Goal: Task Accomplishment & Management: Manage account settings

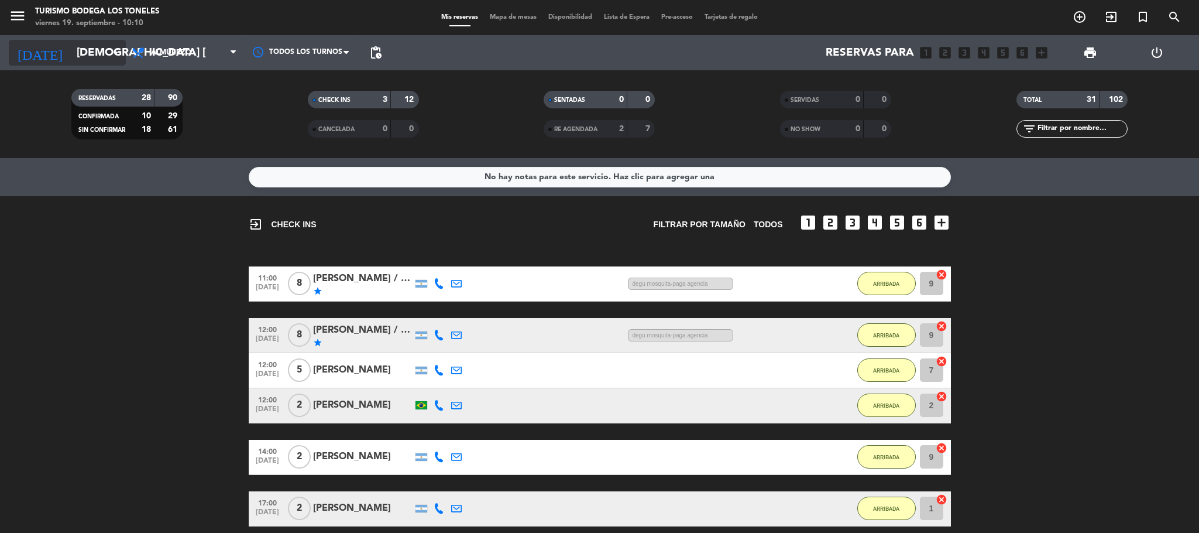
click at [97, 48] on input "[DEMOGRAPHIC_DATA] [DATE]" at bounding box center [141, 52] width 141 height 25
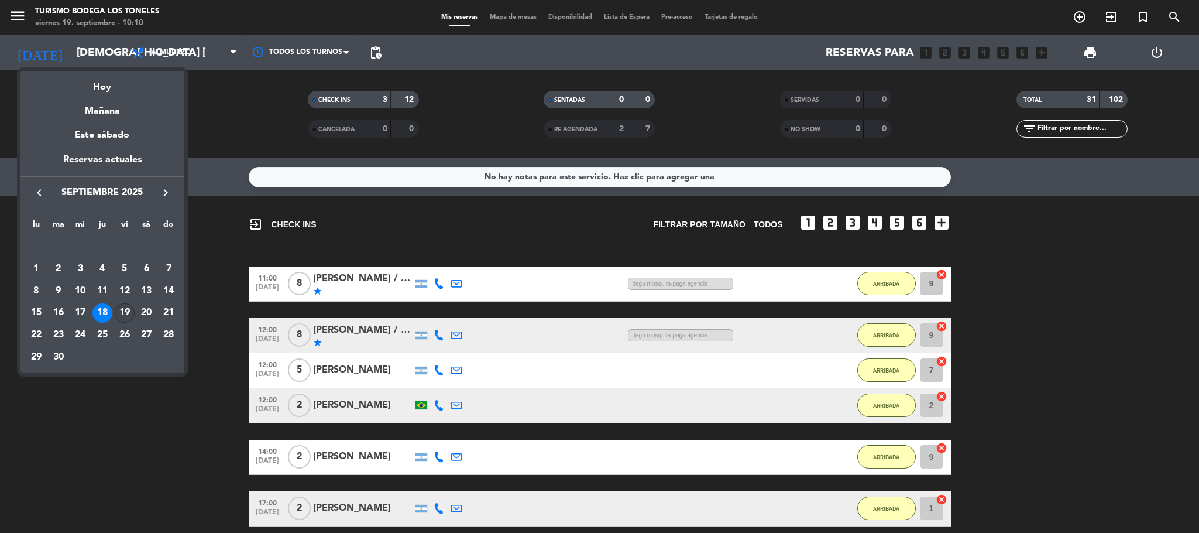
click at [126, 314] on div "19" at bounding box center [125, 313] width 20 height 20
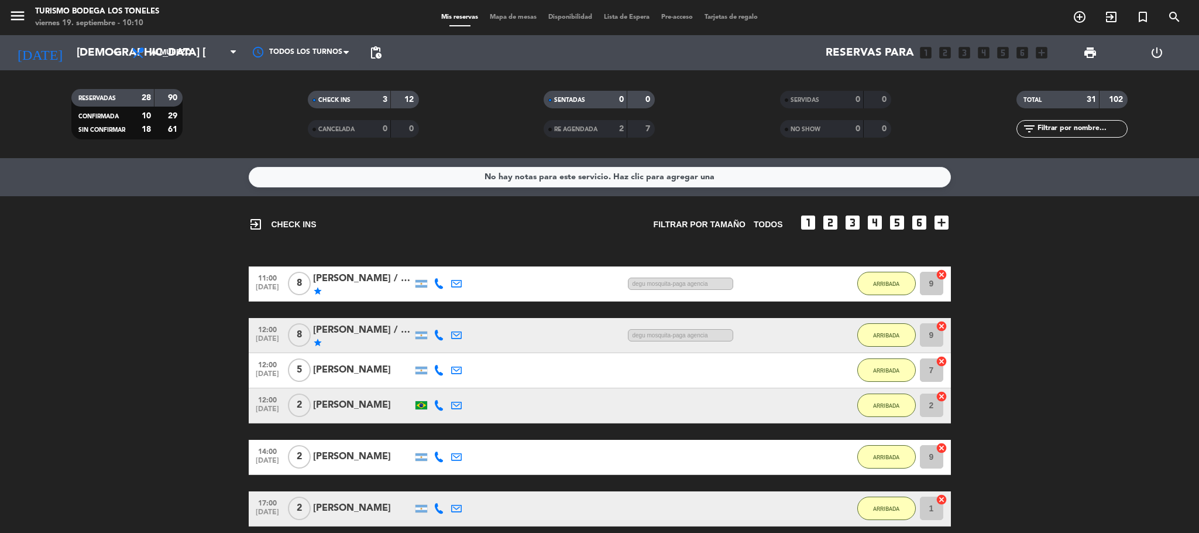
type input "vie. [DATE]"
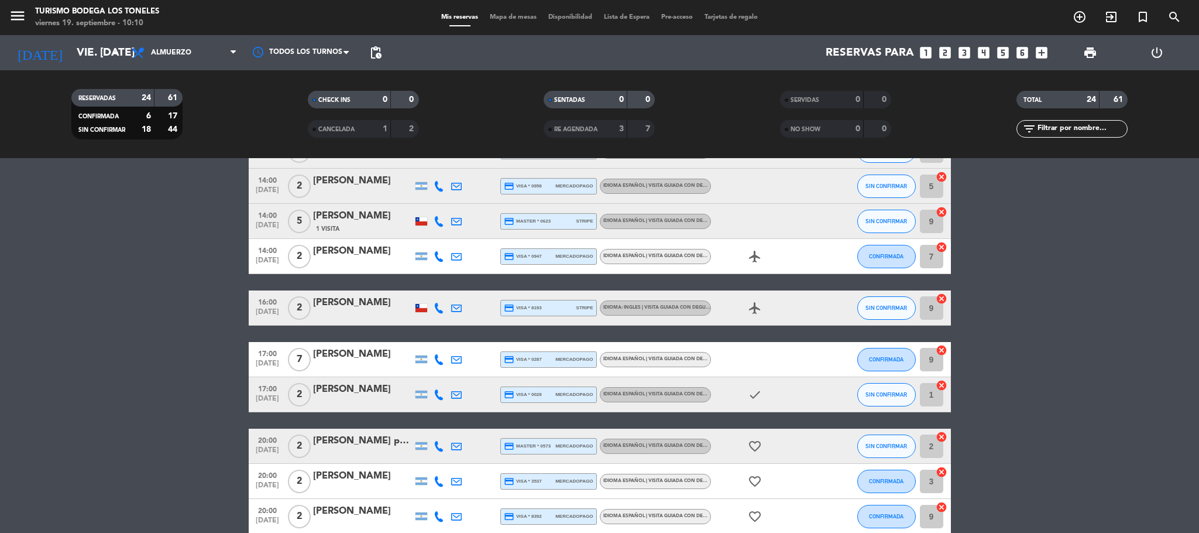
scroll to position [311, 0]
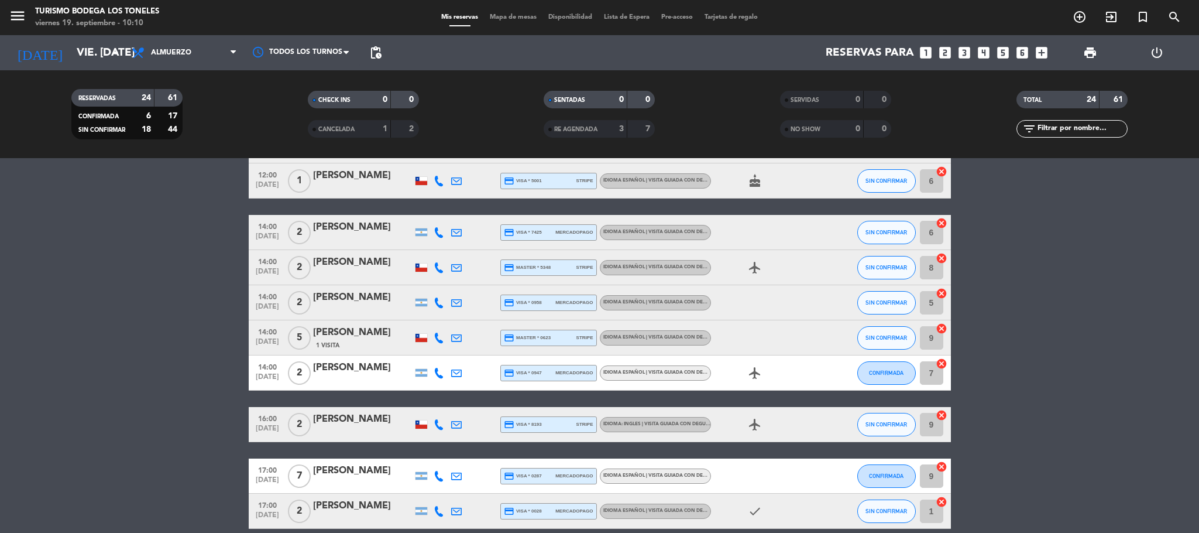
click at [361, 421] on div "[PERSON_NAME]" at bounding box center [363, 419] width 100 height 15
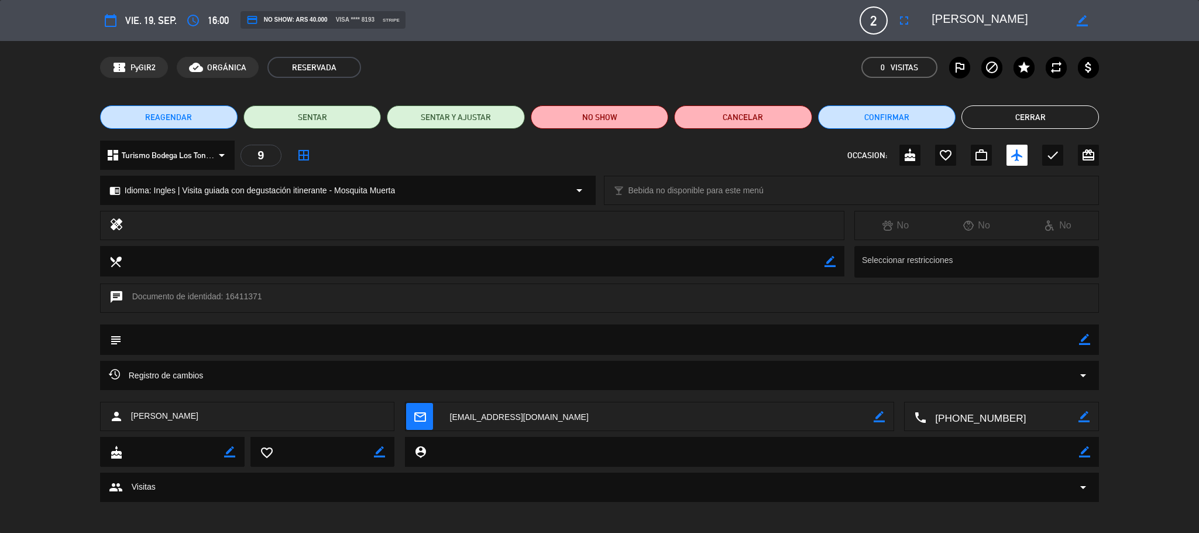
click at [1003, 128] on button "Cerrar" at bounding box center [1031, 116] width 138 height 23
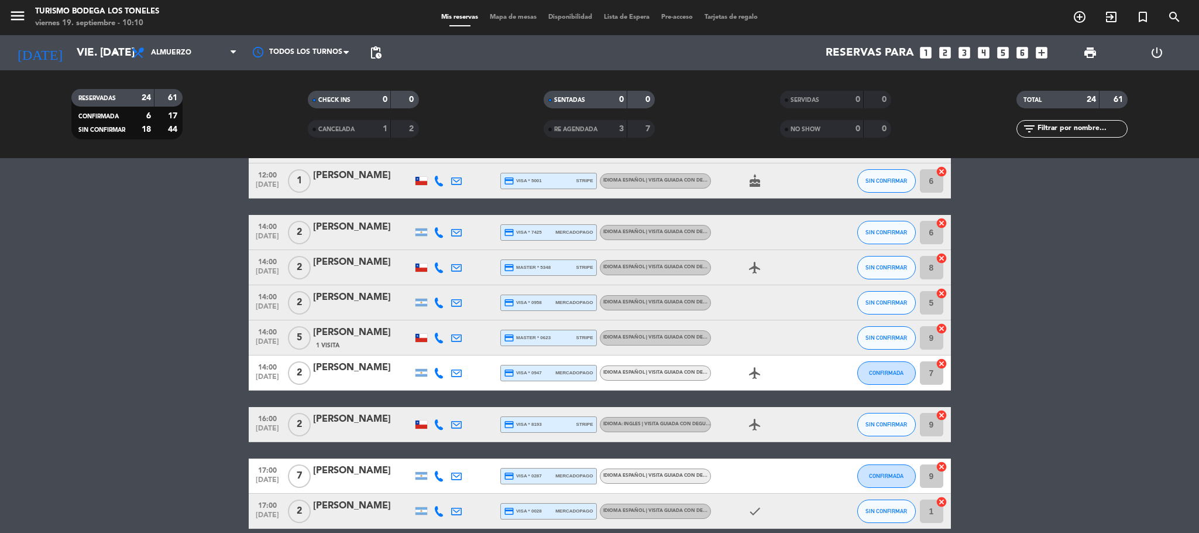
scroll to position [0, 0]
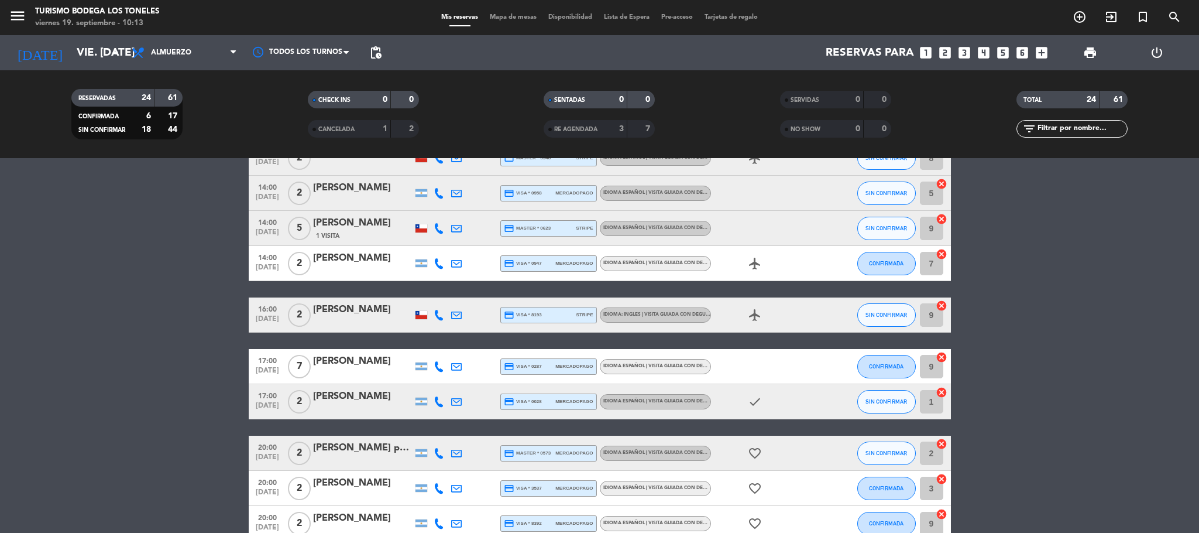
scroll to position [187, 0]
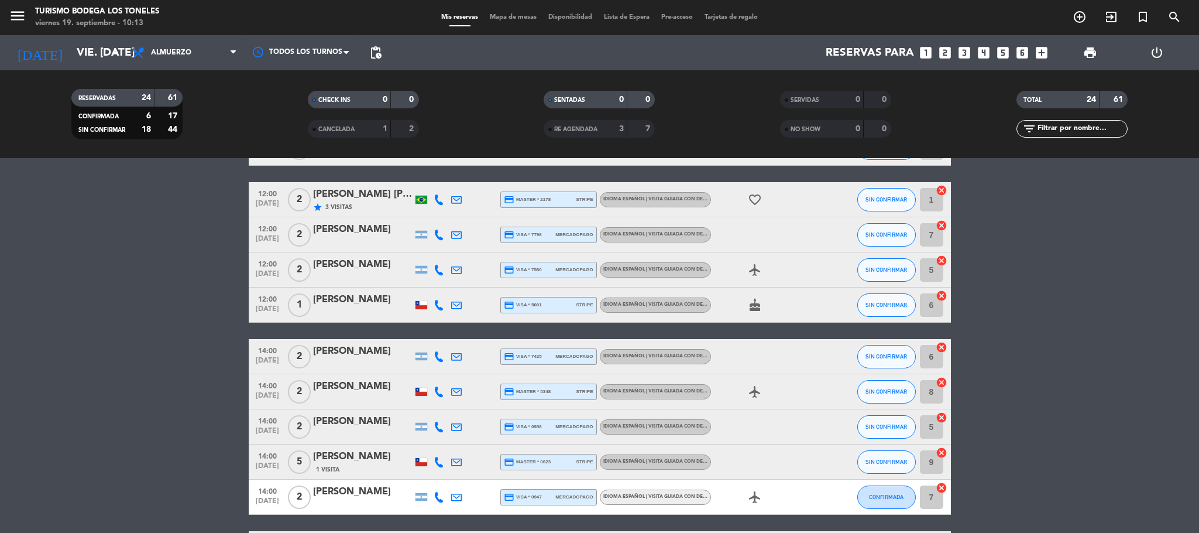
click at [361, 130] on div "CANCELADA" at bounding box center [338, 128] width 54 height 13
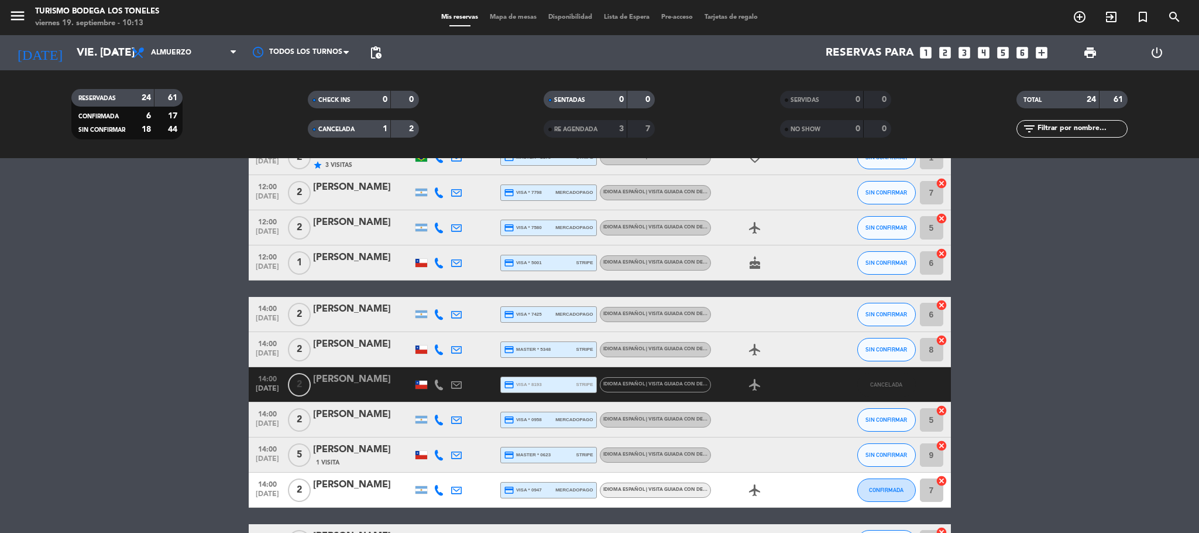
scroll to position [346, 0]
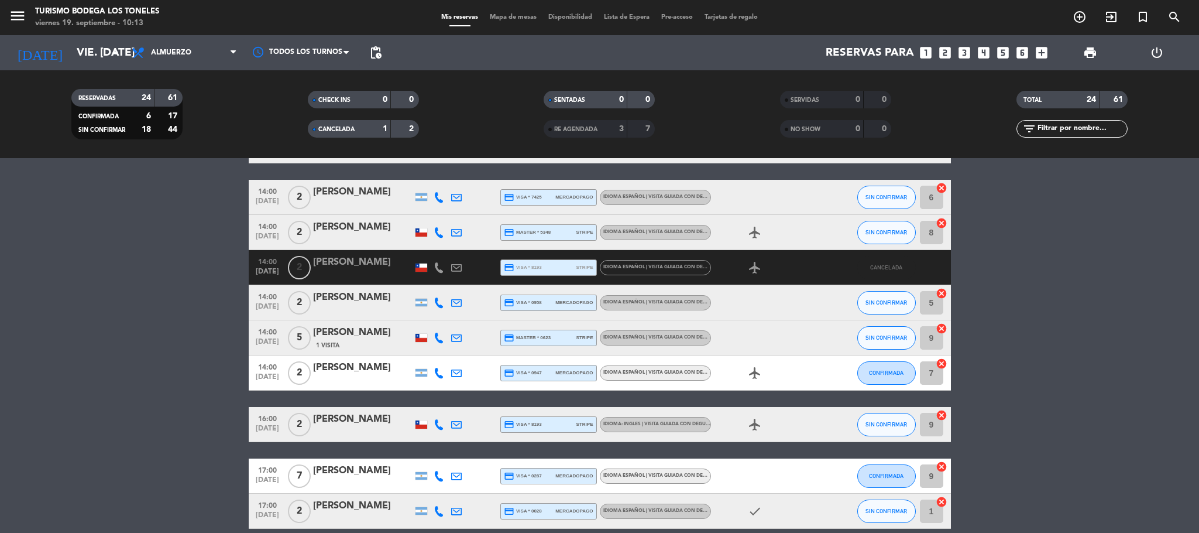
click at [335, 138] on div "CHECK INS 0 0 CANCELADA 1 2" at bounding box center [363, 114] width 236 height 64
click at [557, 125] on div "RE AGENDADA" at bounding box center [574, 128] width 54 height 13
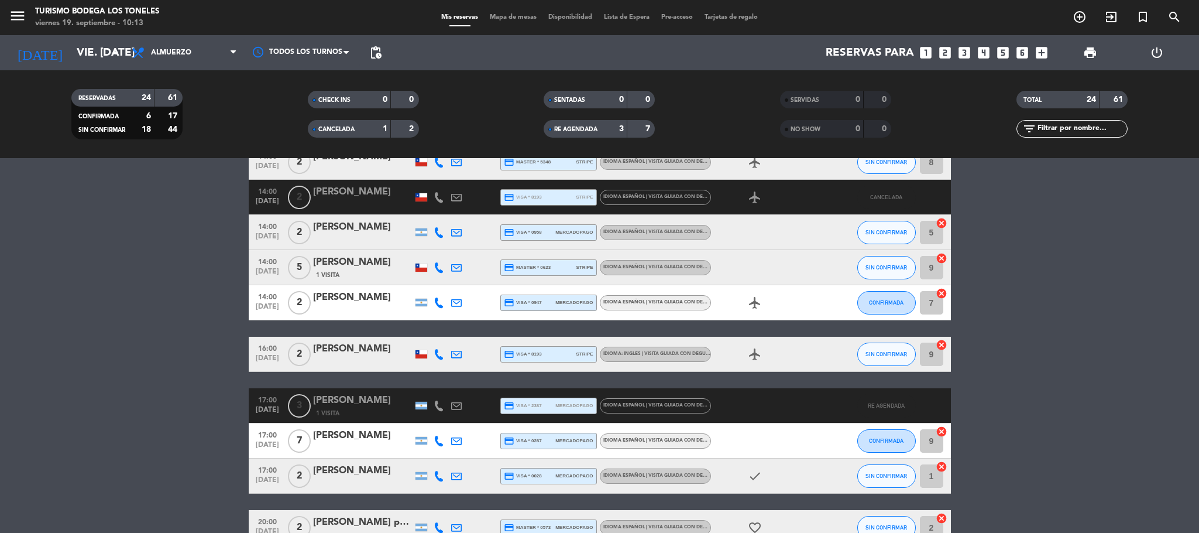
scroll to position [0, 0]
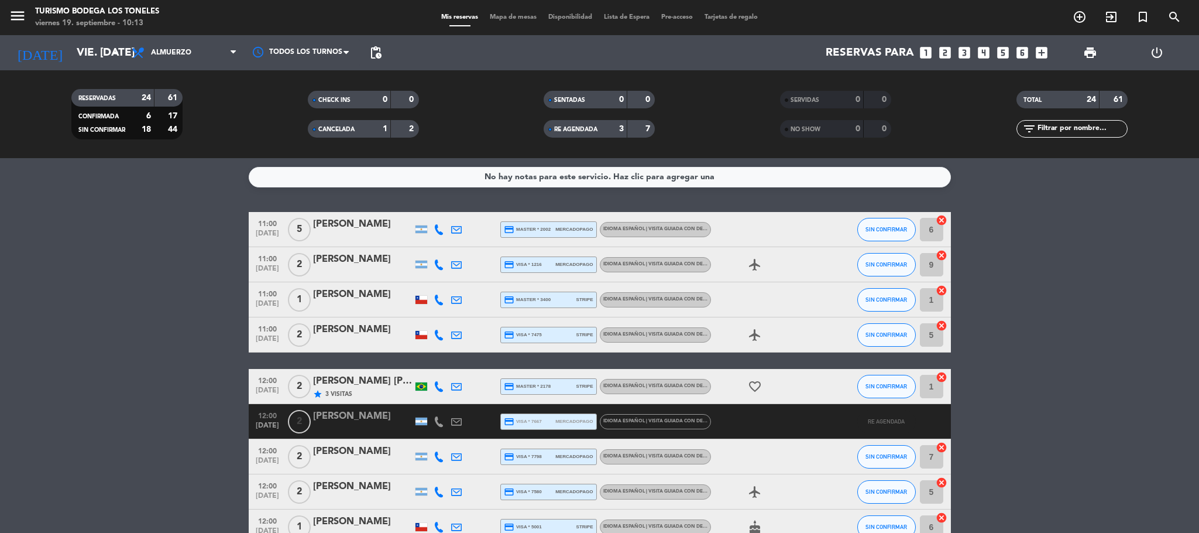
click at [556, 128] on span "RE AGENDADA" at bounding box center [575, 129] width 43 height 6
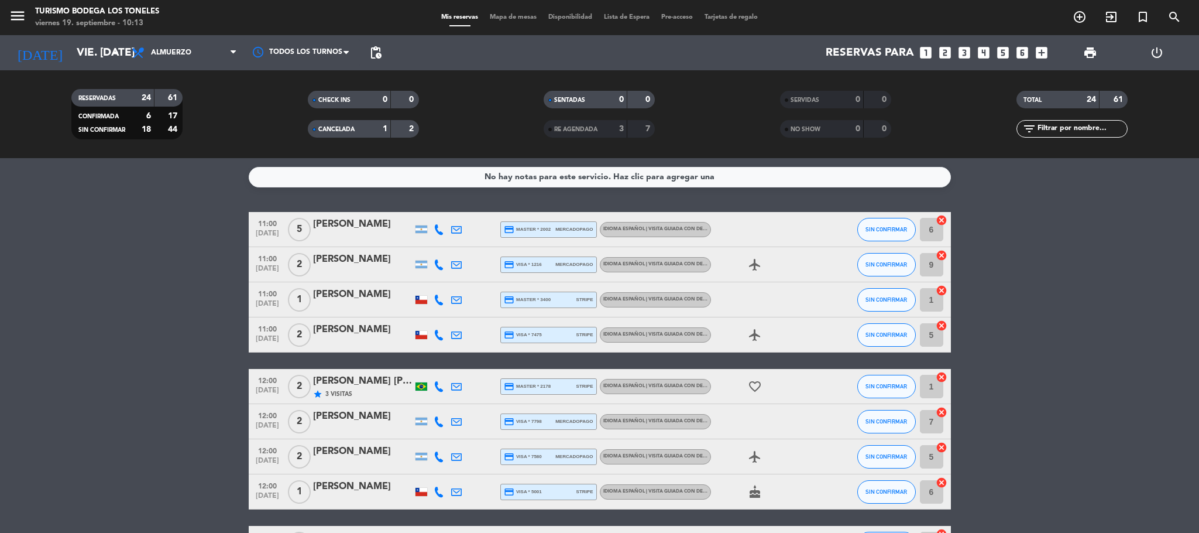
click at [339, 132] on span "CANCELADA" at bounding box center [336, 129] width 36 height 6
click at [870, 293] on button "SIN CONFIRMAR" at bounding box center [887, 299] width 59 height 23
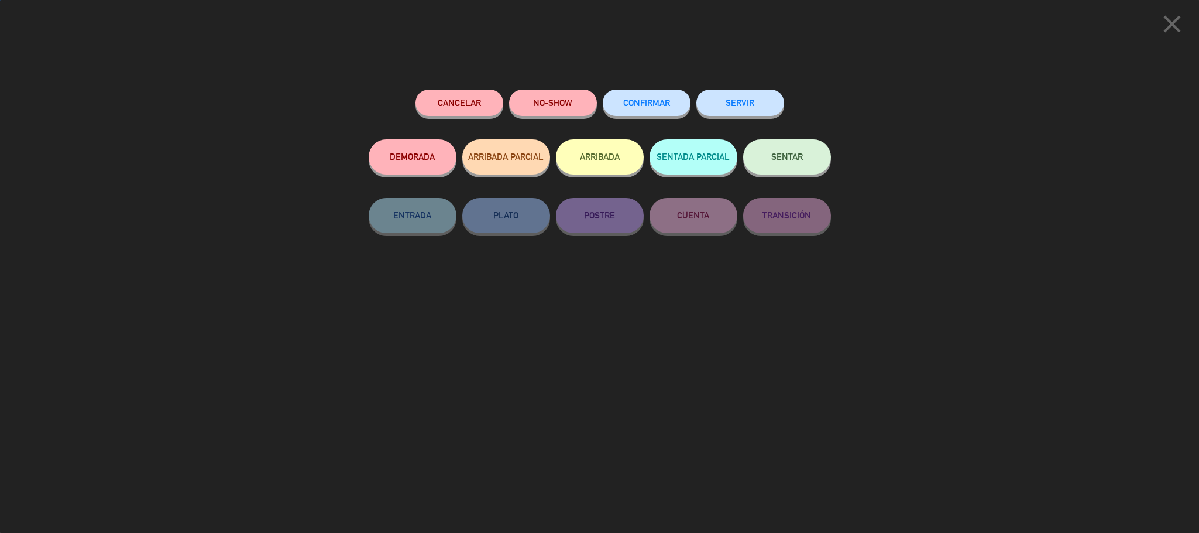
click at [592, 162] on button "ARRIBADA" at bounding box center [600, 156] width 88 height 35
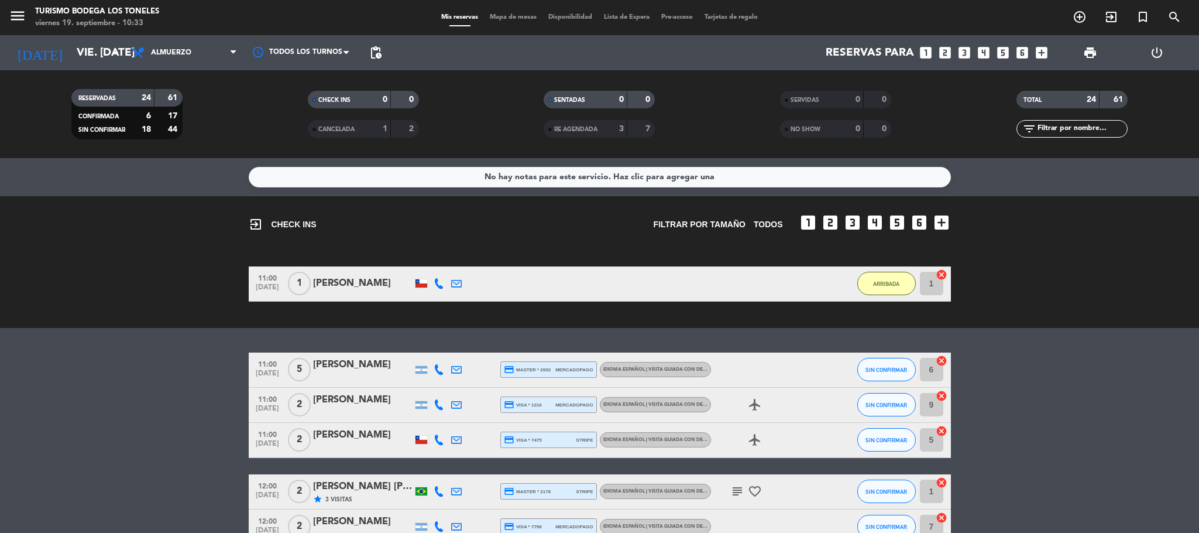
click at [122, 295] on bookings-row "11:00 [DATE] 1 [PERSON_NAME] 1 MIN / 20:23 H sms ARRIBADA 1 cancel" at bounding box center [599, 283] width 1199 height 35
click at [134, 342] on div "No hay notas para este servicio. Haz clic para agregar una exit_to_app CHECK IN…" at bounding box center [599, 345] width 1199 height 375
click at [47, 334] on div "No hay notas para este servicio. Haz clic para agregar una exit_to_app CHECK IN…" at bounding box center [599, 345] width 1199 height 375
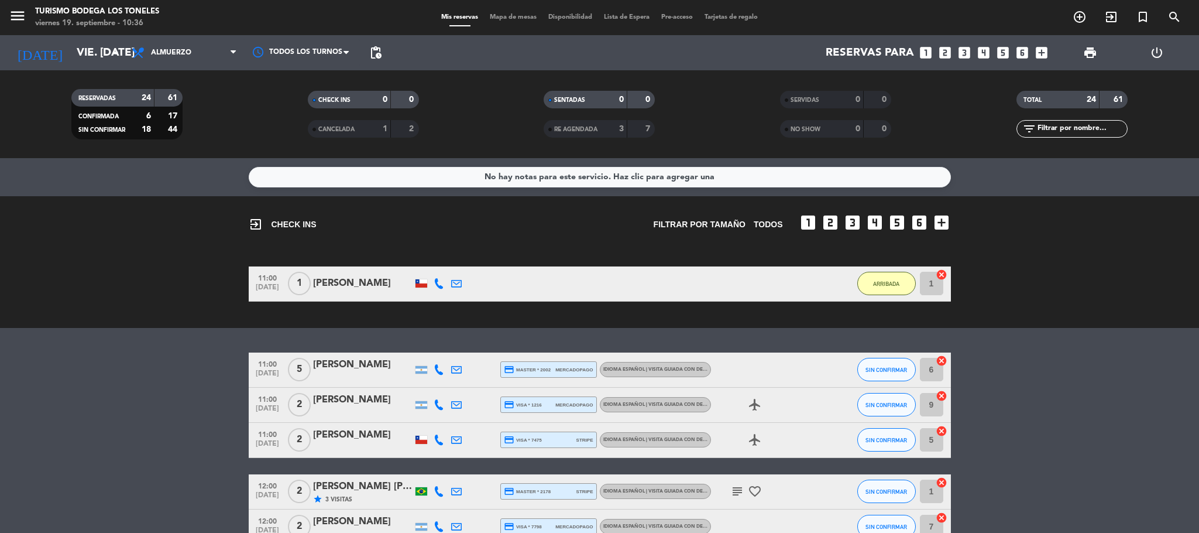
click at [148, 321] on div "exit_to_app CHECK INS Filtrar por tamaño TODOS looks_one looks_two looks_3 look…" at bounding box center [599, 262] width 1199 height 132
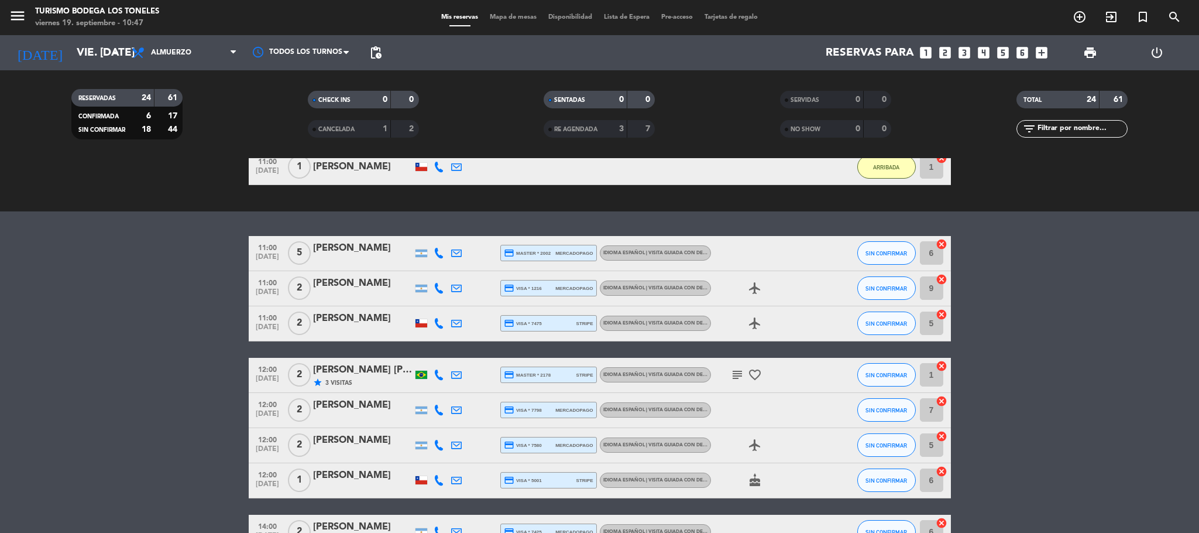
click at [738, 369] on icon "subject" at bounding box center [738, 375] width 14 height 14
drag, startPoint x: 133, startPoint y: 400, endPoint x: 241, endPoint y: 450, distance: 117.9
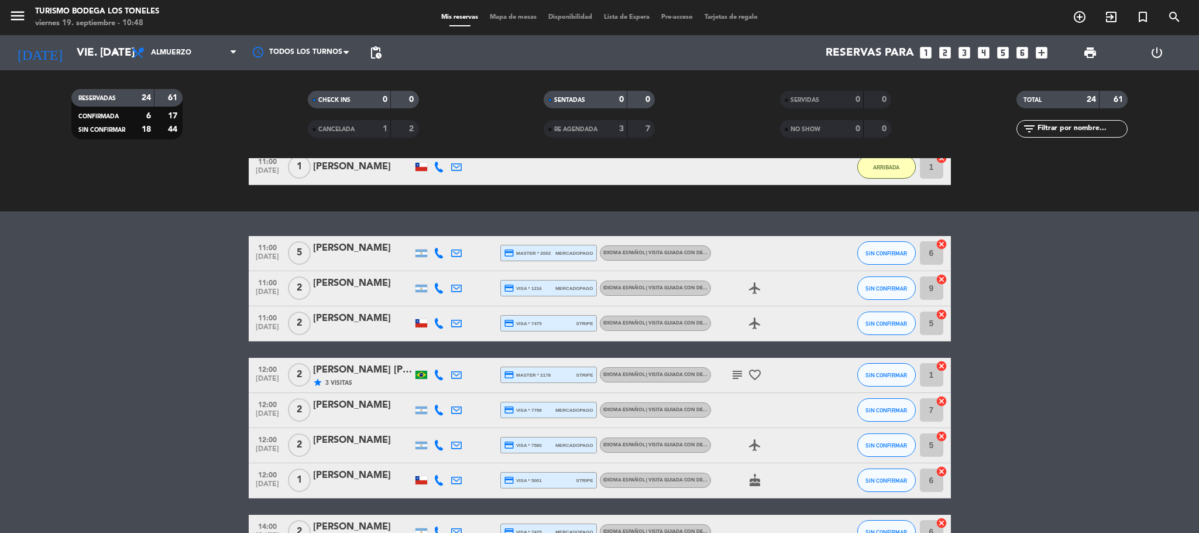
click at [869, 290] on span "SIN CONFIRMAR" at bounding box center [887, 288] width 42 height 6
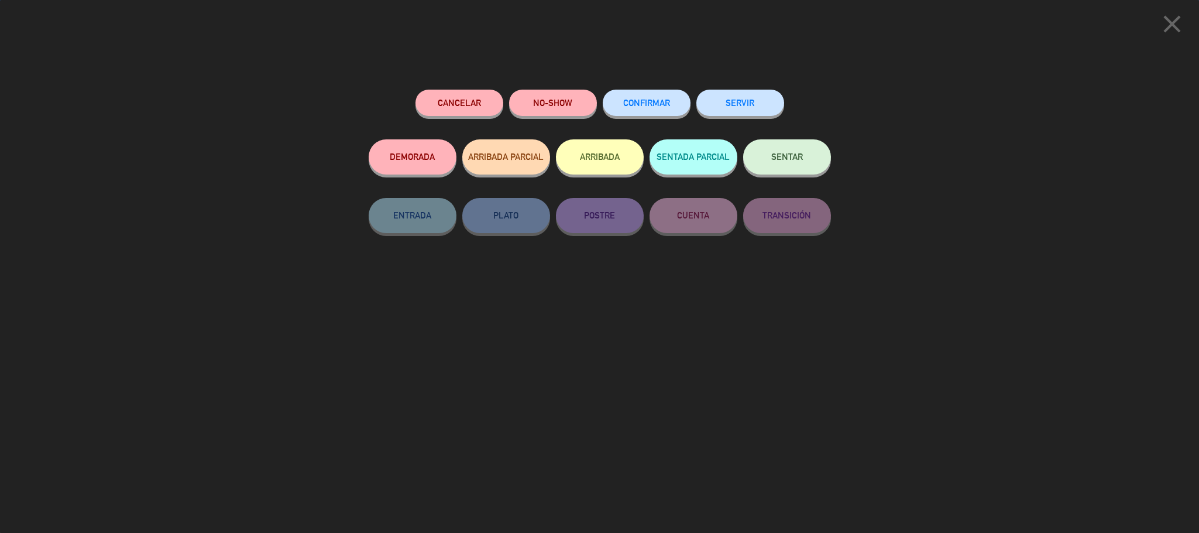
click at [594, 162] on button "ARRIBADA" at bounding box center [600, 156] width 88 height 35
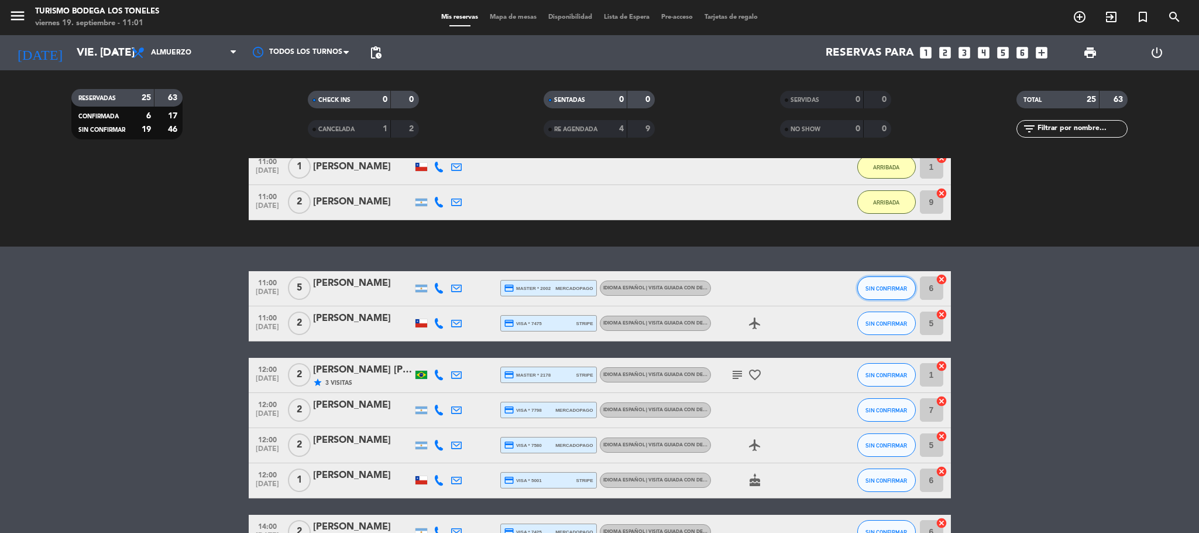
click at [866, 289] on span "SIN CONFIRMAR" at bounding box center [887, 288] width 42 height 6
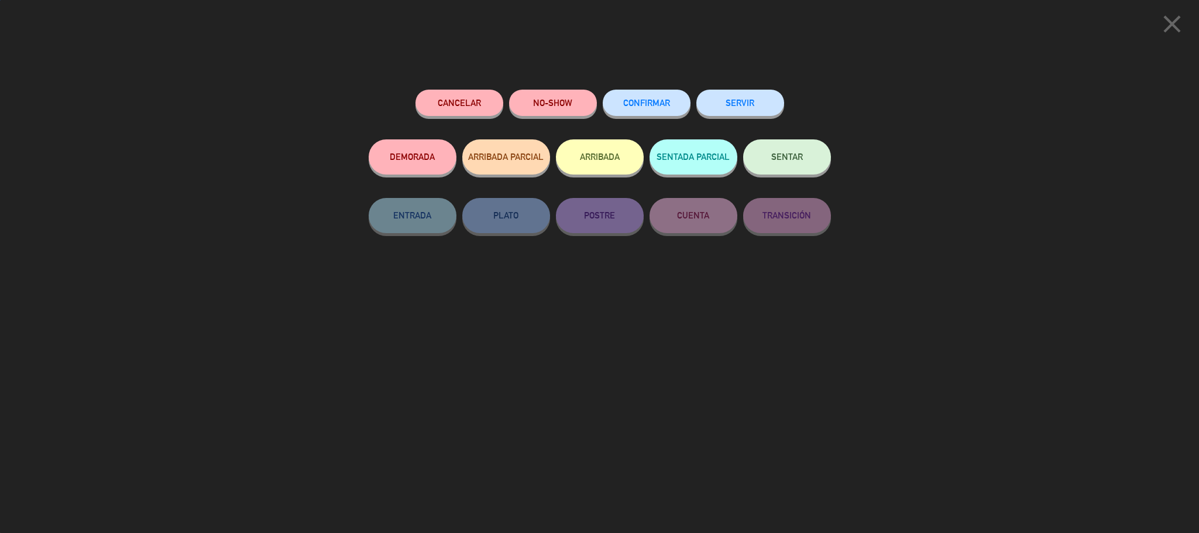
click at [582, 173] on button "ARRIBADA" at bounding box center [600, 156] width 88 height 35
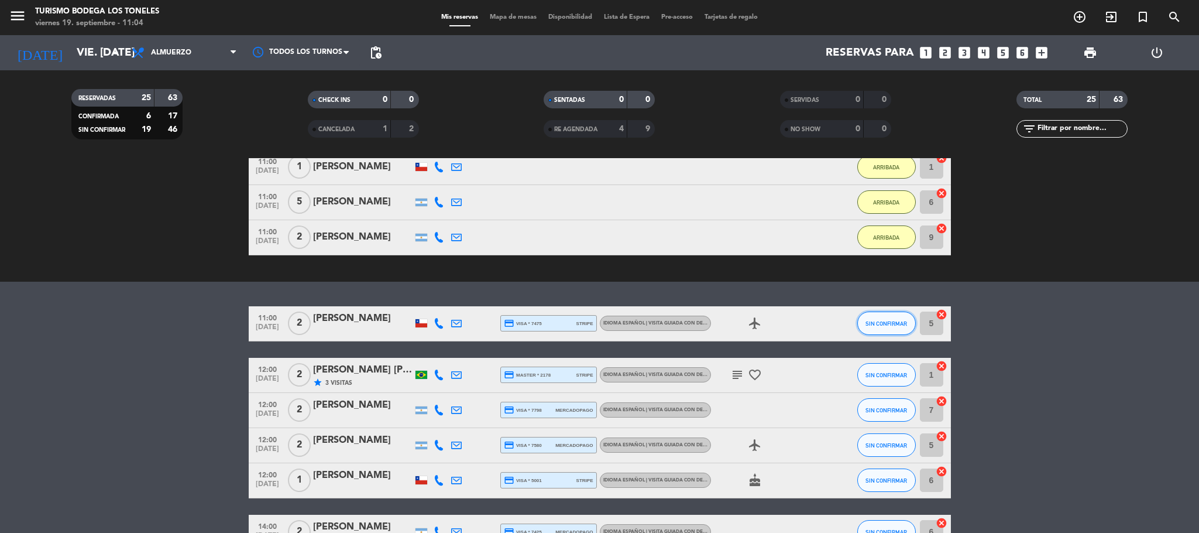
click at [886, 315] on button "SIN CONFIRMAR" at bounding box center [887, 322] width 59 height 23
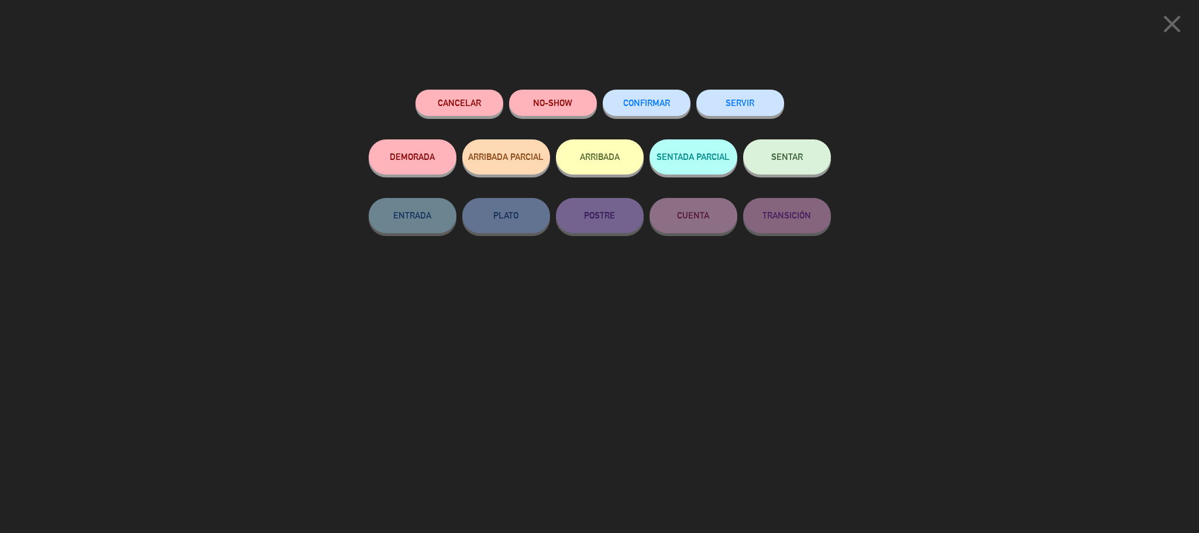
click at [618, 153] on button "ARRIBADA" at bounding box center [600, 156] width 88 height 35
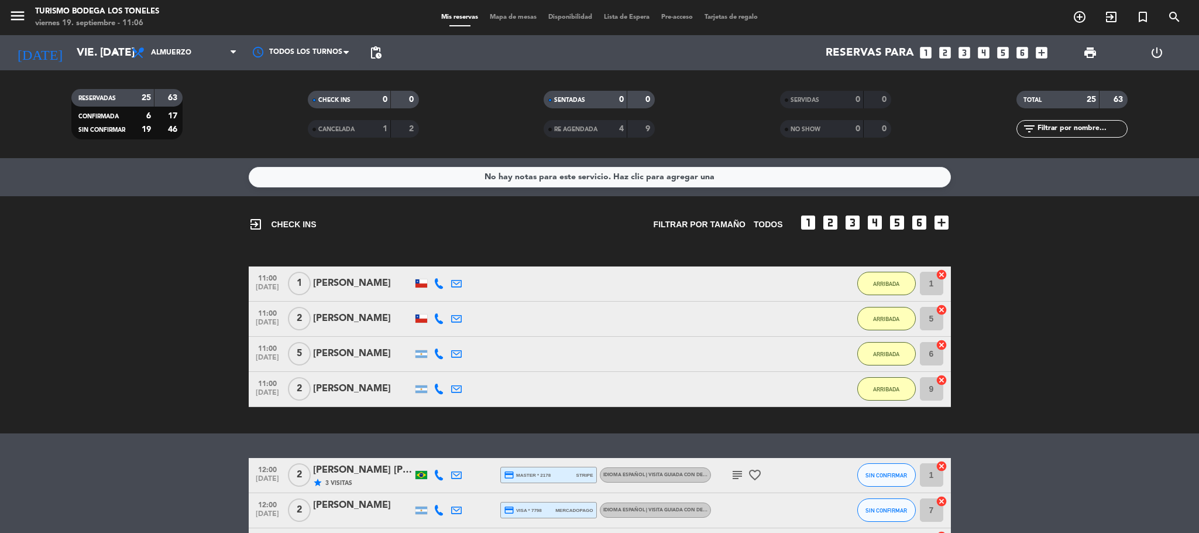
click at [163, 313] on bookings-row "11:00 [DATE] 1 [PERSON_NAME] 34 MIN / 20:23 H sms ARRIBADA 1 cancel 11:00 [DATE…" at bounding box center [599, 336] width 1199 height 140
